Goal: Task Accomplishment & Management: Complete application form

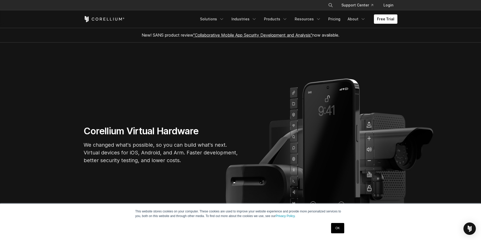
click at [339, 231] on link "OK" at bounding box center [337, 228] width 13 height 10
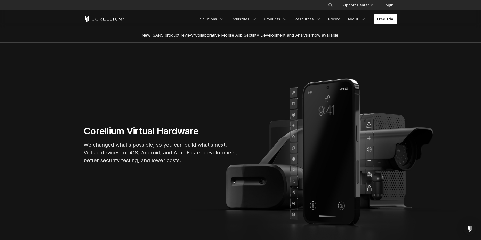
click at [393, 20] on link "Free Trial" at bounding box center [385, 18] width 23 height 9
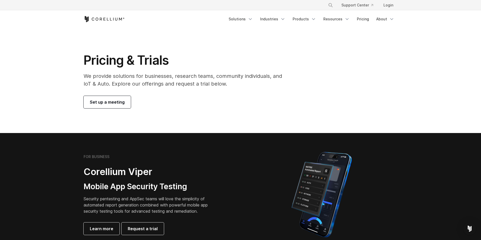
scroll to position [26, 0]
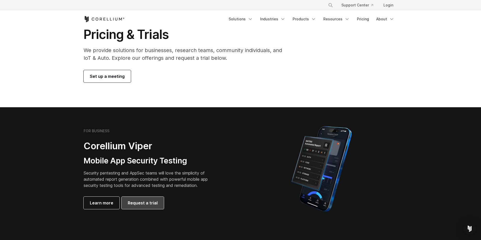
click at [152, 205] on span "Request a trial" at bounding box center [143, 203] width 30 height 6
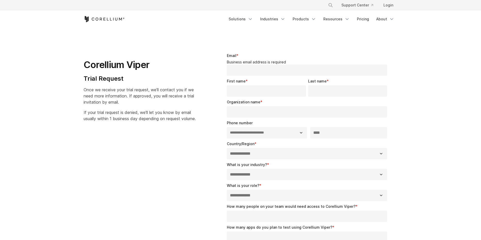
select select "**"
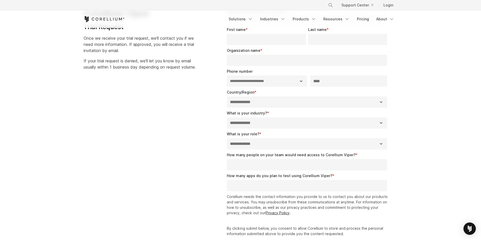
scroll to position [103, 0]
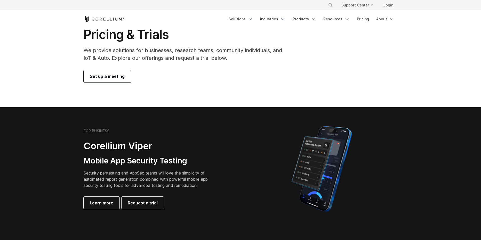
drag, startPoint x: 0, startPoint y: 0, endPoint x: 192, endPoint y: 155, distance: 247.1
